Goal: Transaction & Acquisition: Purchase product/service

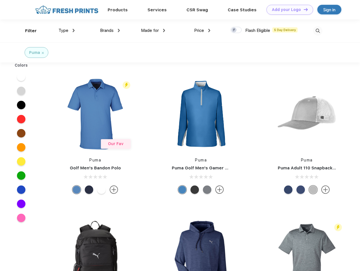
scroll to position [0, 0]
click at [288, 10] on link "Add your Logo Design Tool" at bounding box center [290, 10] width 47 height 10
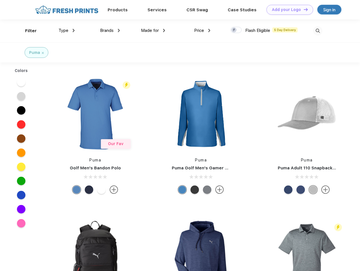
click at [0, 0] on div "Design Tool" at bounding box center [0, 0] width 0 height 0
click at [303, 9] on link "Add your Logo Design Tool" at bounding box center [290, 10] width 47 height 10
click at [27, 31] on div "Filter" at bounding box center [31, 31] width 12 height 7
click at [67, 31] on span "Type" at bounding box center [64, 30] width 10 height 5
click at [110, 31] on span "Brands" at bounding box center [107, 30] width 14 height 5
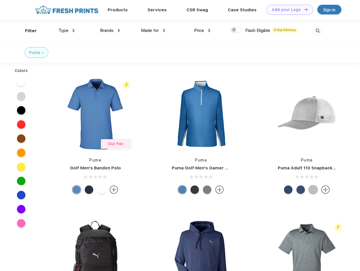
click at [153, 31] on span "Made for" at bounding box center [150, 30] width 18 height 5
click at [202, 31] on span "Price" at bounding box center [199, 30] width 10 height 5
click at [236, 30] on div at bounding box center [236, 30] width 11 height 6
click at [234, 30] on input "checkbox" at bounding box center [233, 29] width 4 height 4
click at [318, 31] on img at bounding box center [317, 30] width 9 height 9
